Goal: Task Accomplishment & Management: Complete application form

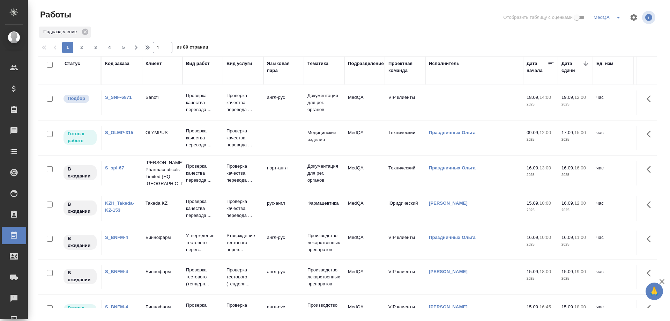
scroll to position [105, 0]
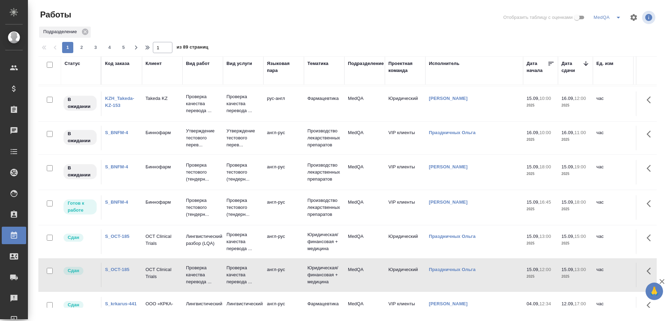
click at [119, 201] on link "S_BNFM-4" at bounding box center [116, 201] width 23 height 5
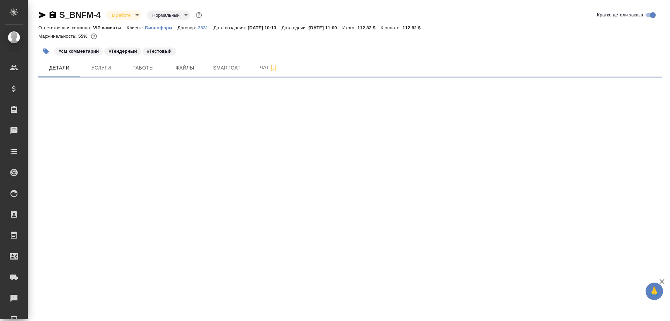
select select "RU"
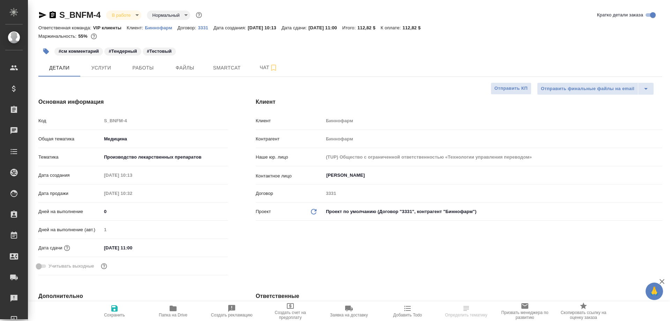
type textarea "x"
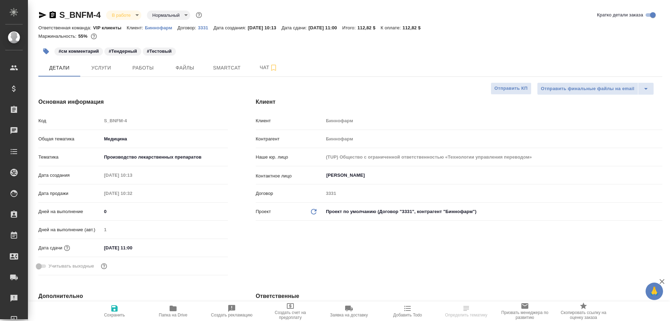
type textarea "x"
type input "[PERSON_NAME]"
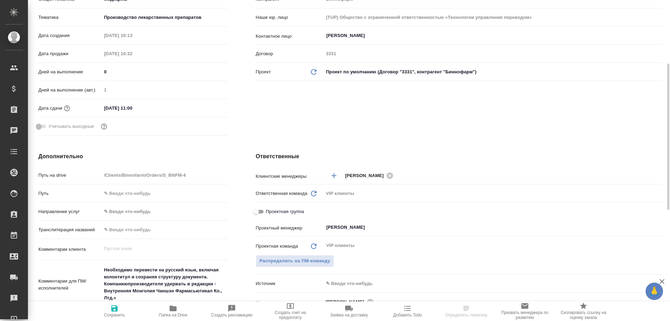
scroll to position [314, 0]
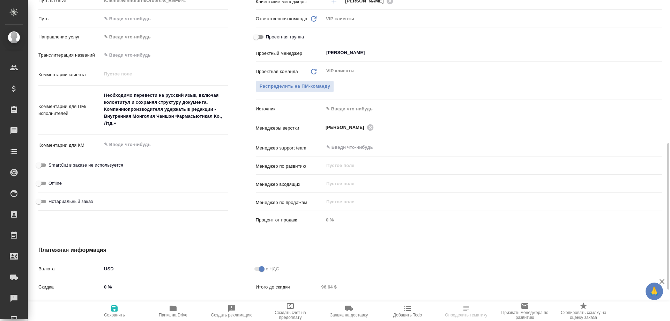
type textarea "x"
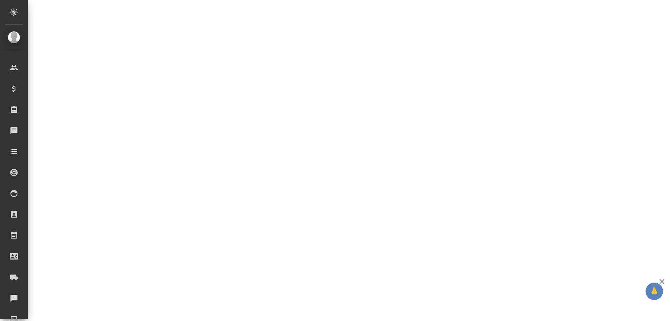
select select "RU"
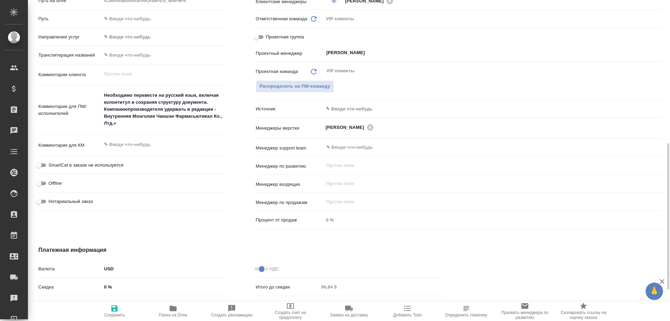
type textarea "x"
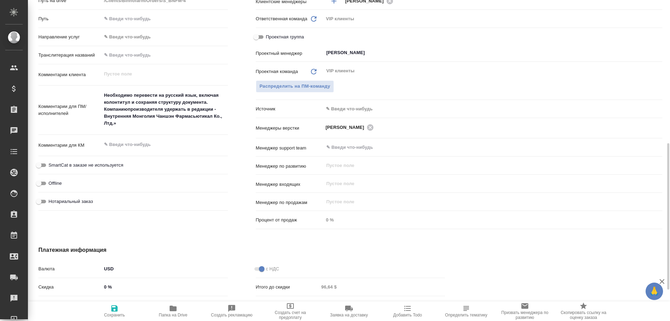
type textarea "x"
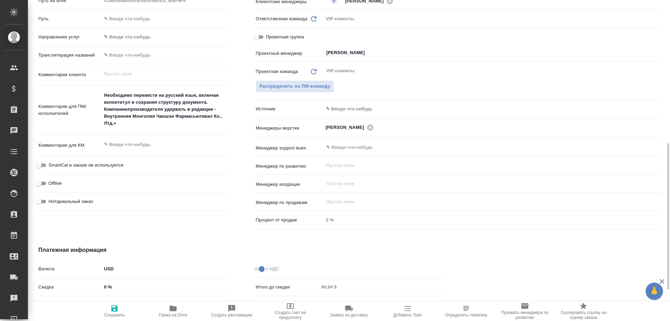
type textarea "x"
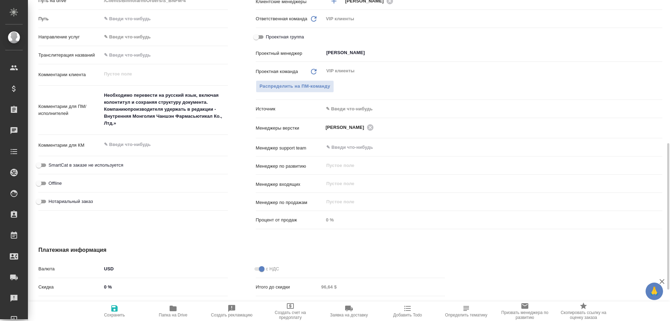
type textarea "x"
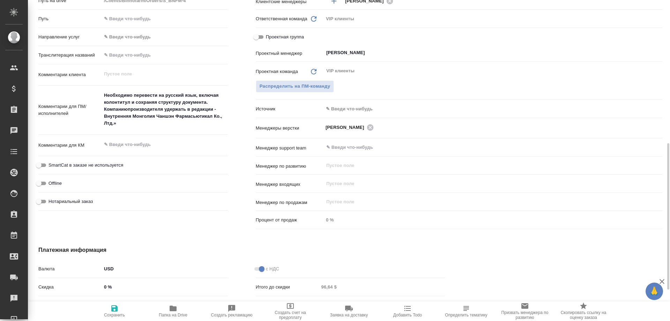
type textarea "x"
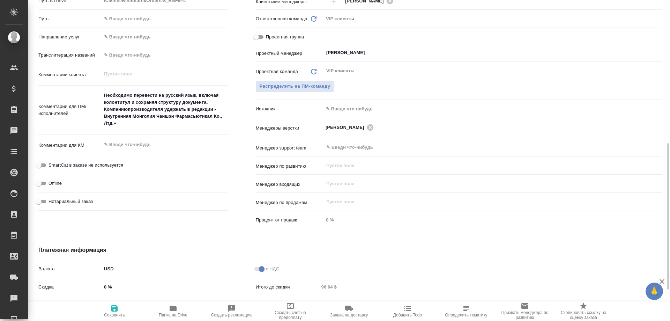
type textarea "x"
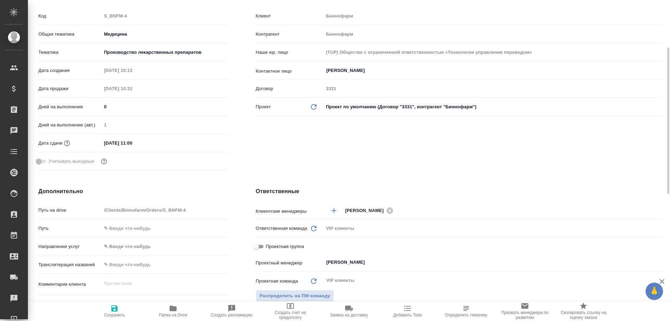
scroll to position [0, 0]
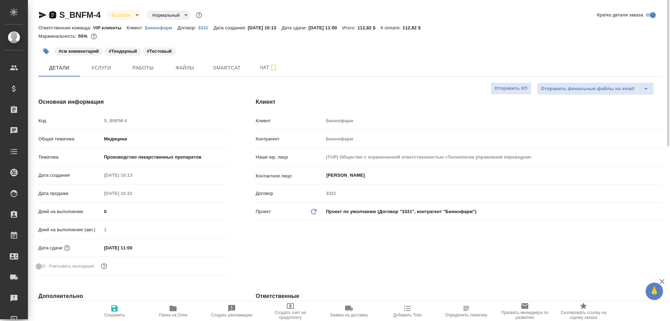
click at [52, 13] on icon "button" at bounding box center [53, 14] width 6 height 7
type textarea "x"
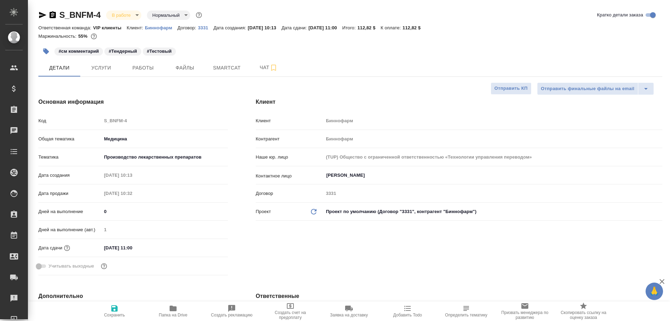
type textarea "x"
